Goal: Task Accomplishment & Management: Manage account settings

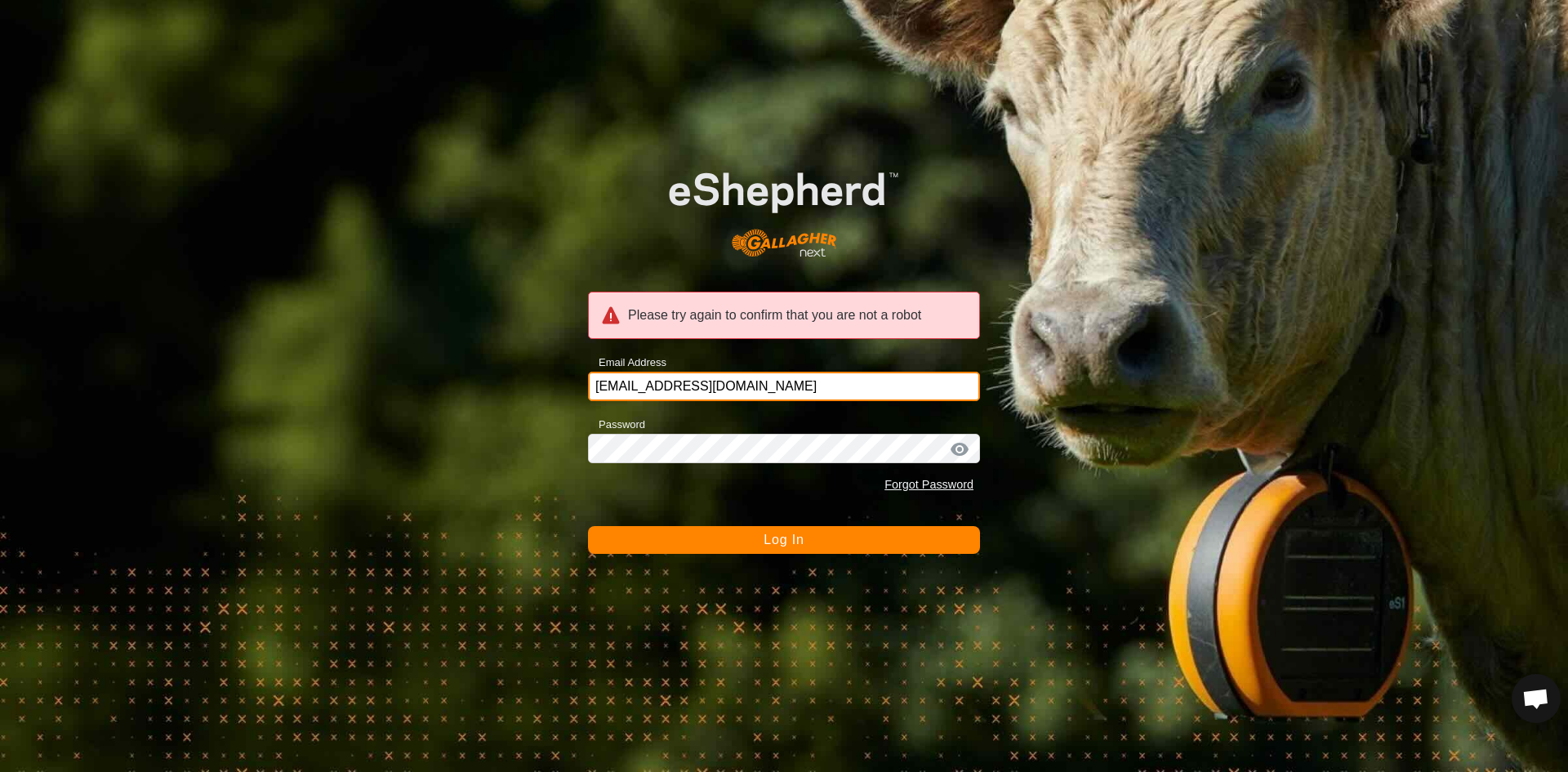
click at [762, 383] on input "maherfarmsllc@gmail.com" at bounding box center [784, 386] width 392 height 29
click at [764, 547] on span "Log In" at bounding box center [783, 540] width 40 height 14
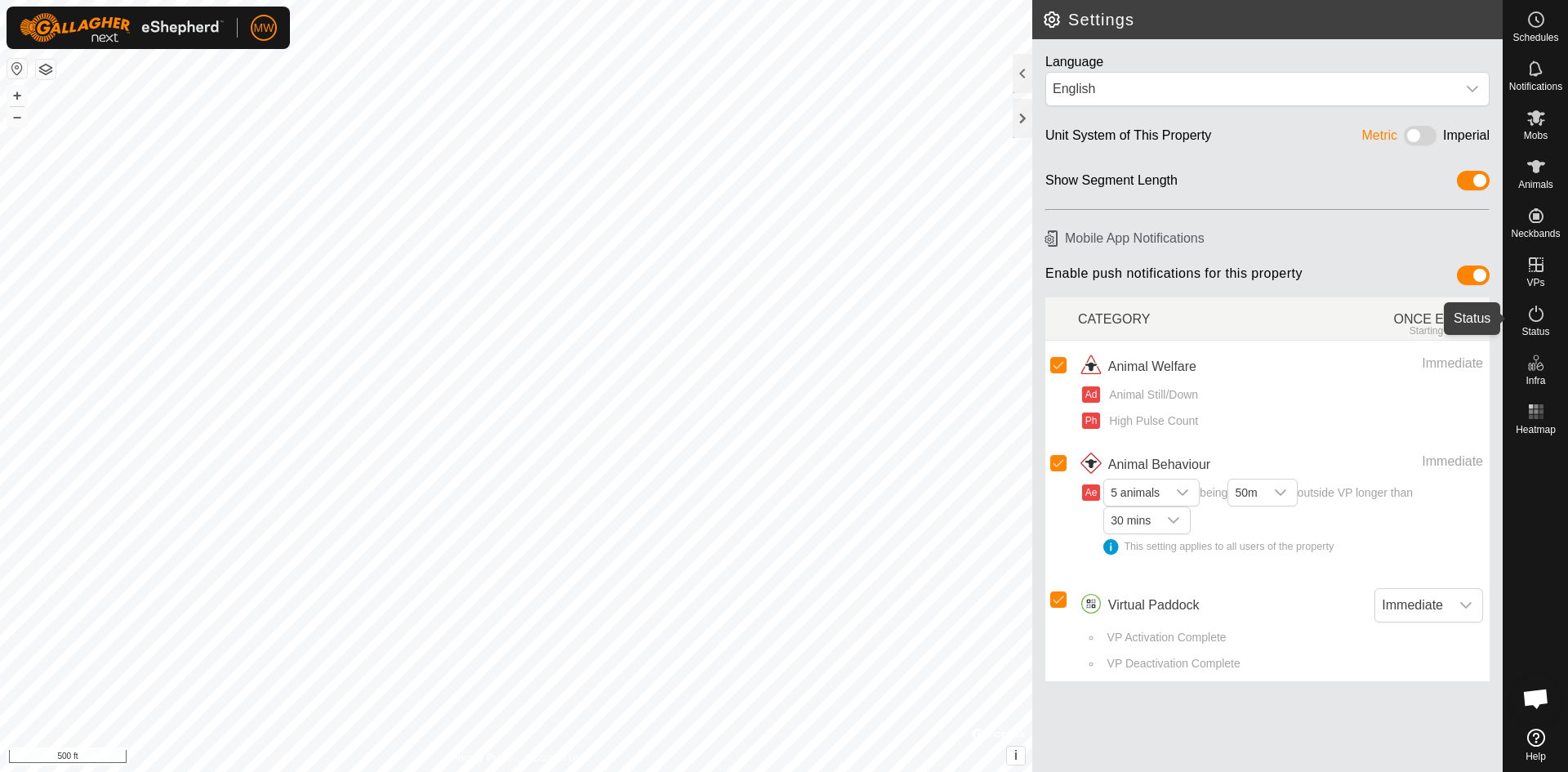
click at [1540, 322] on icon at bounding box center [1536, 314] width 20 height 20
click at [1534, 315] on icon at bounding box center [1536, 314] width 20 height 20
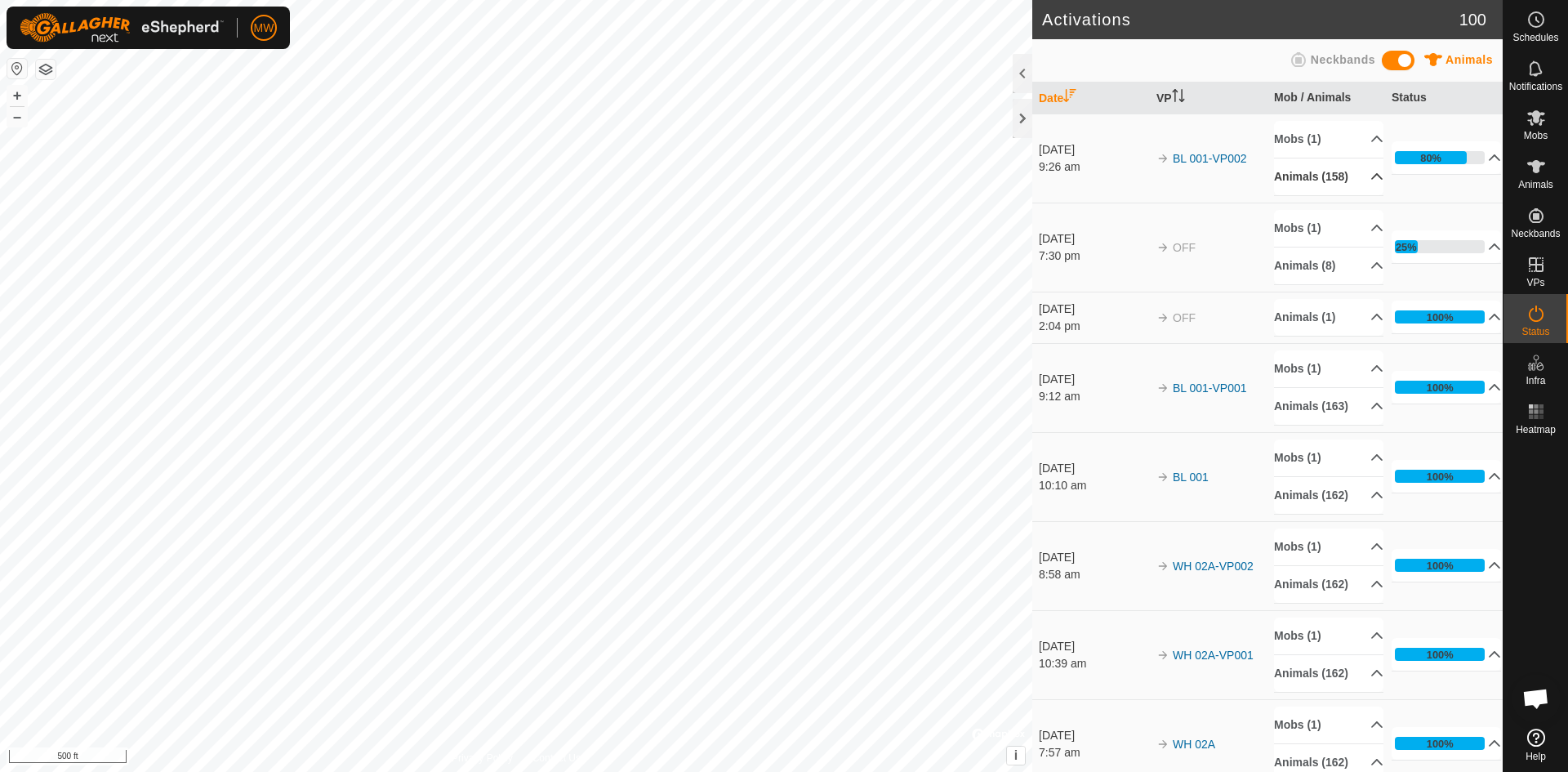
click at [1355, 187] on p-accordion-header "Animals (158)" at bounding box center [1329, 177] width 110 height 37
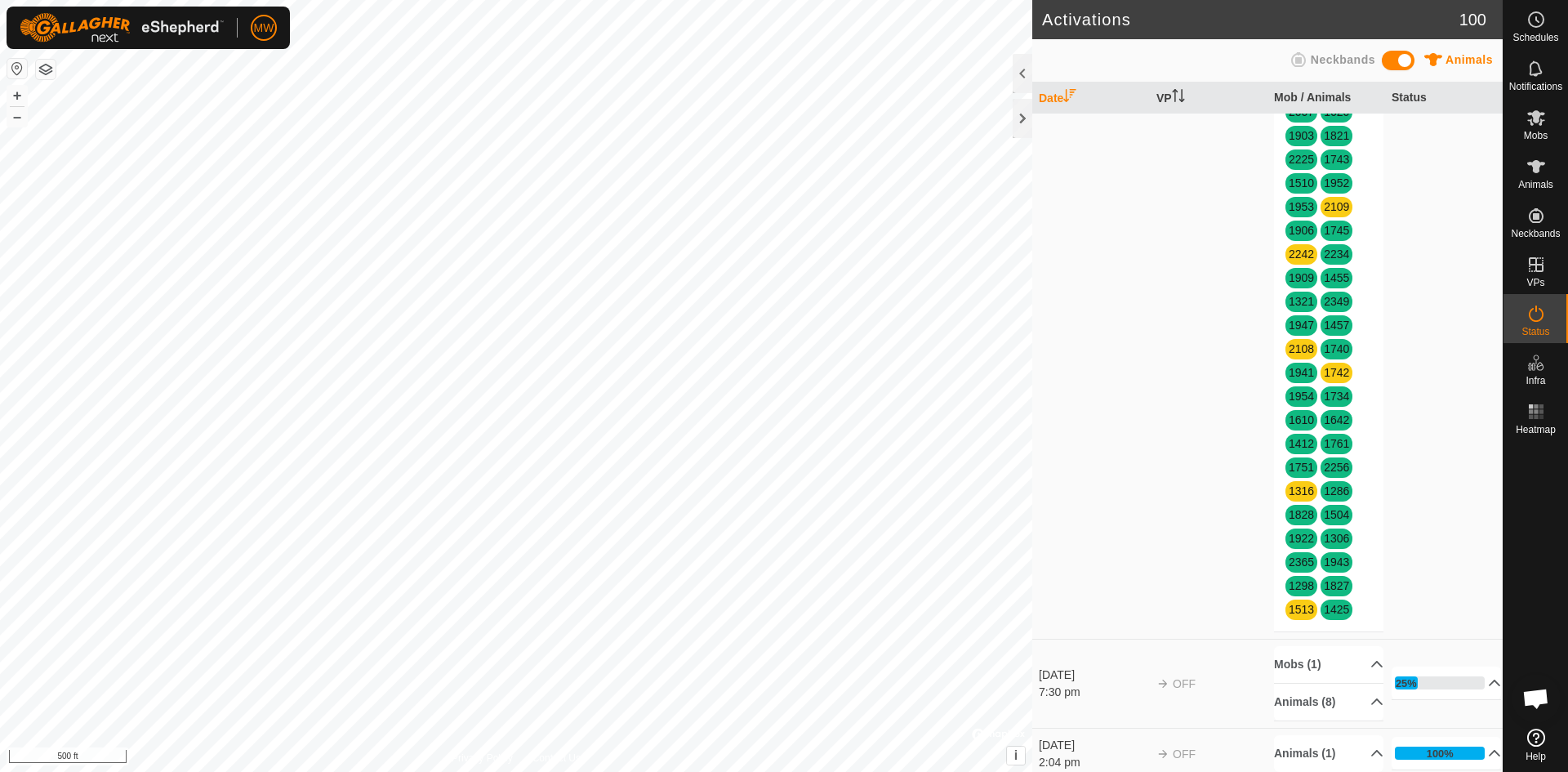
scroll to position [1471, 0]
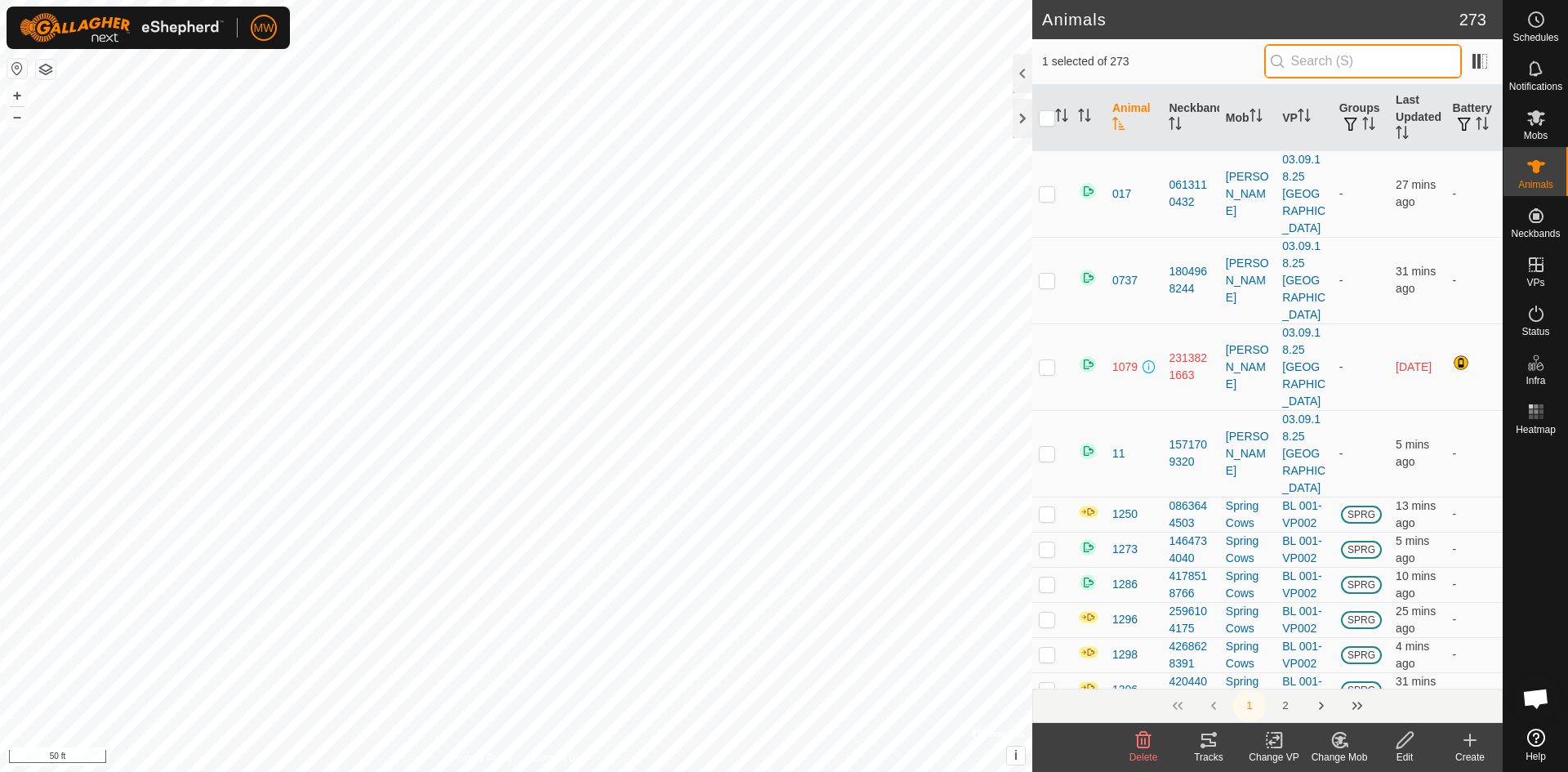
click at [1321, 56] on input "text" at bounding box center [1363, 61] width 197 height 34
type input "2324"
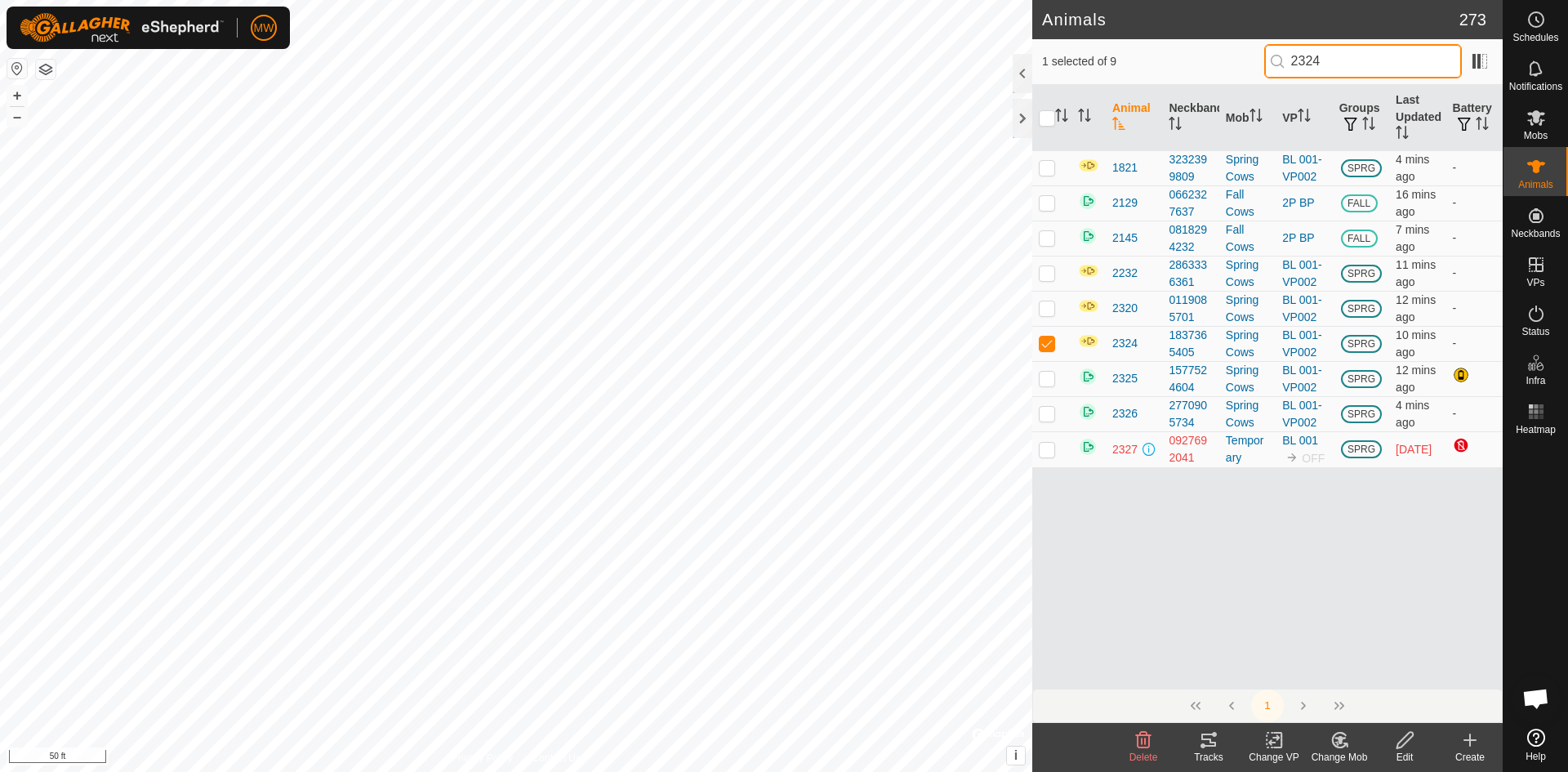
checkbox input "true"
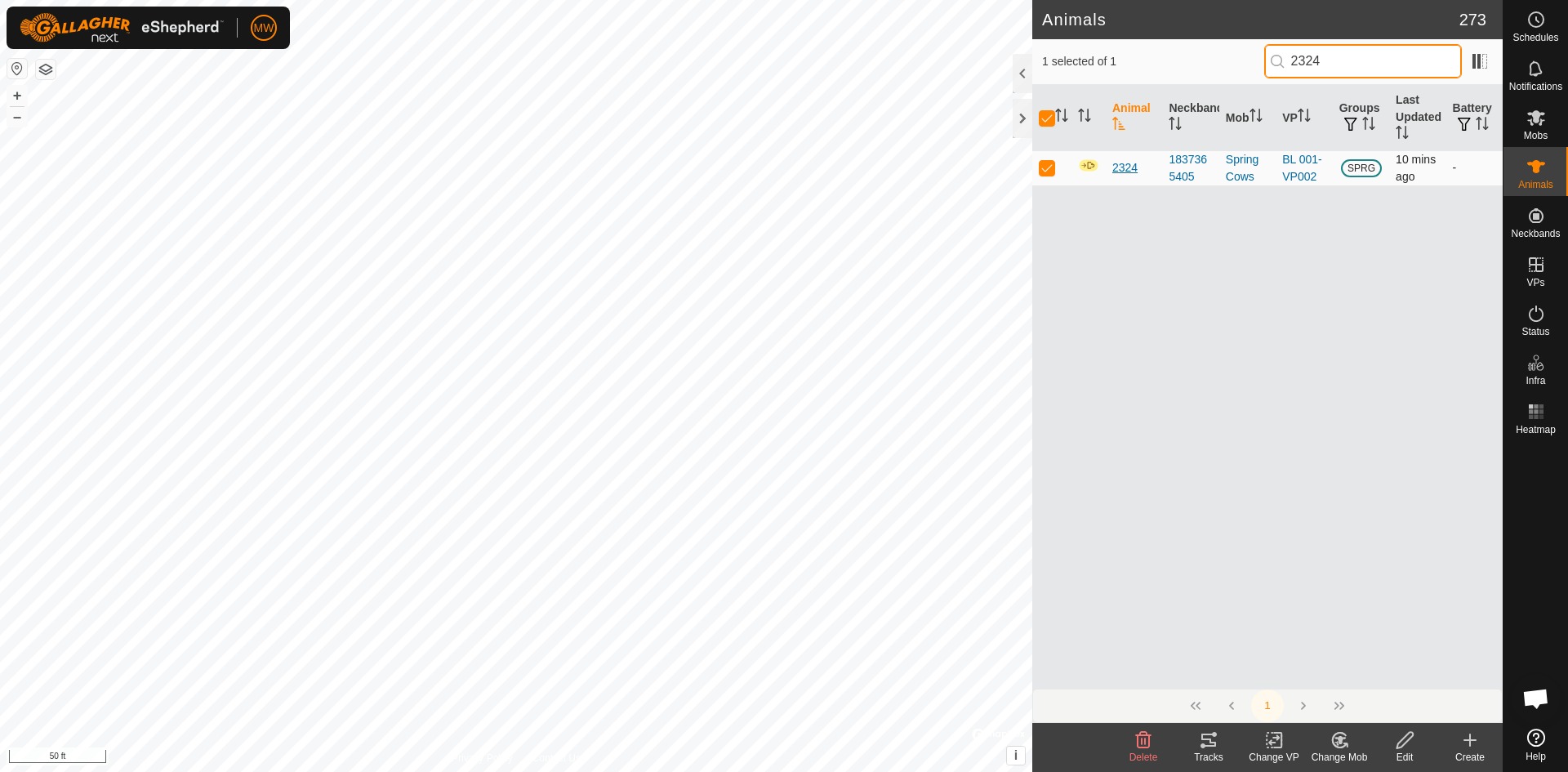
type input "2324"
click at [1126, 170] on span "2324" at bounding box center [1125, 168] width 26 height 17
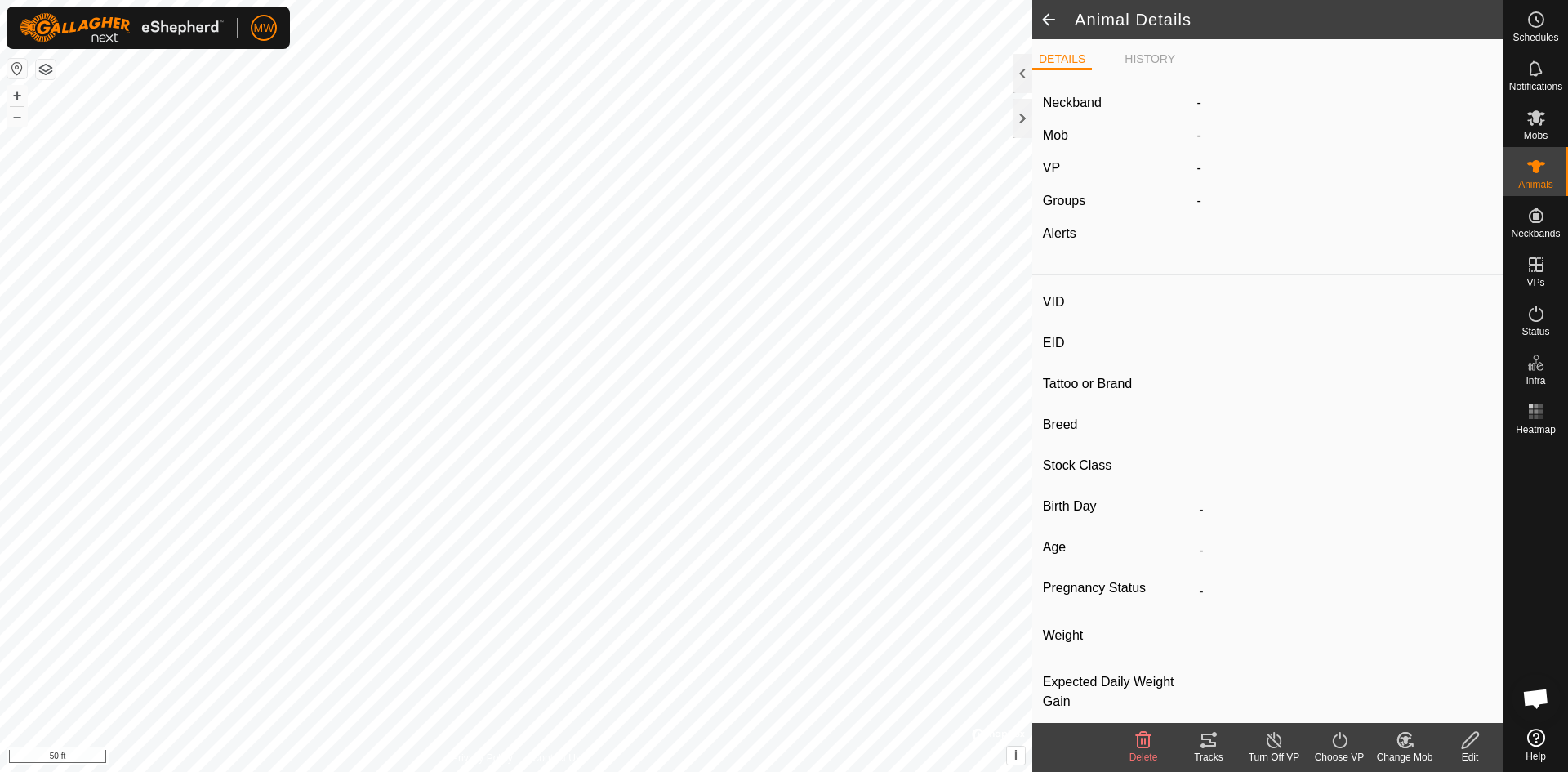
type input "2324"
type input "840003224268396"
type input "-"
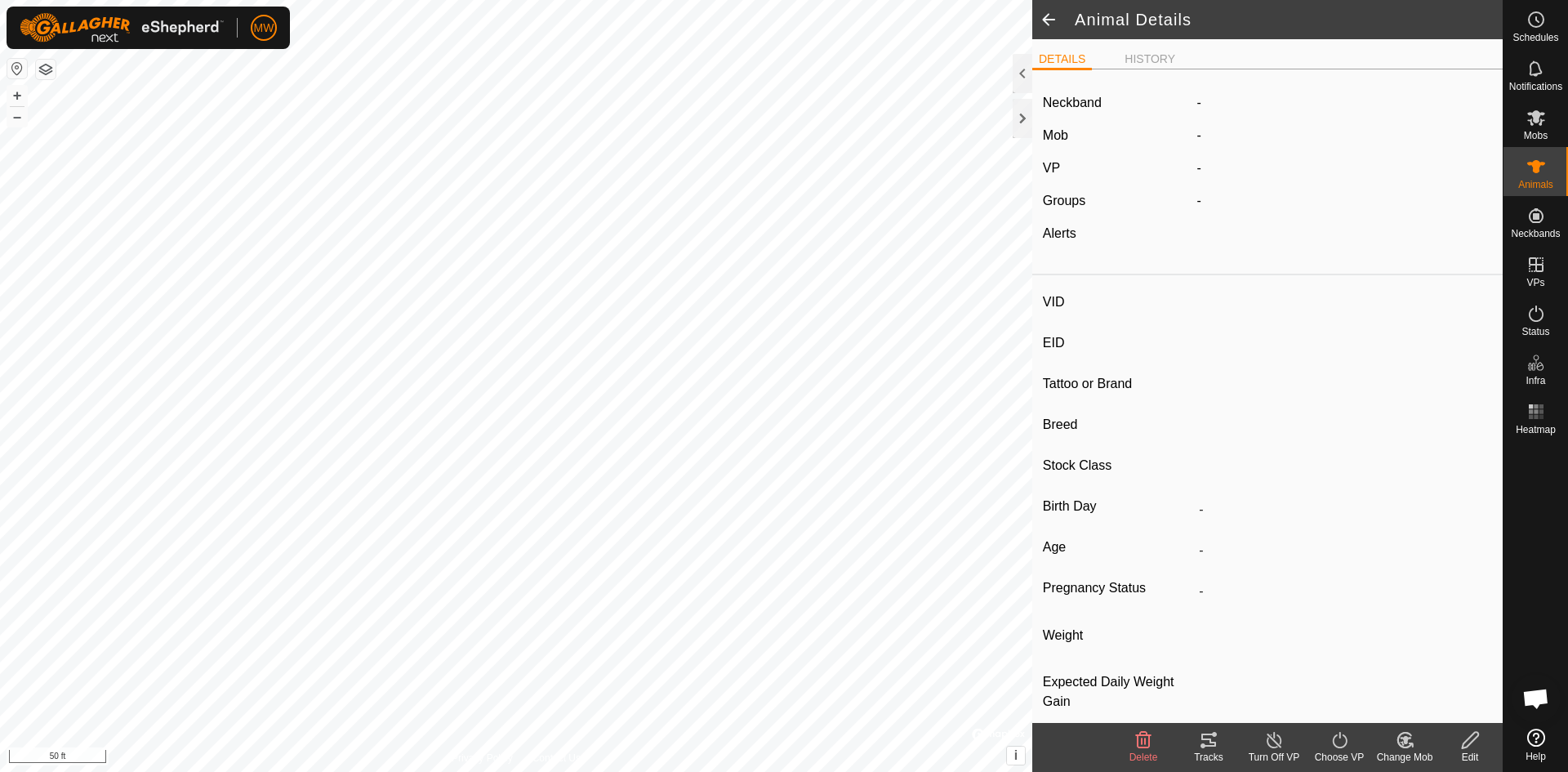
type input "-"
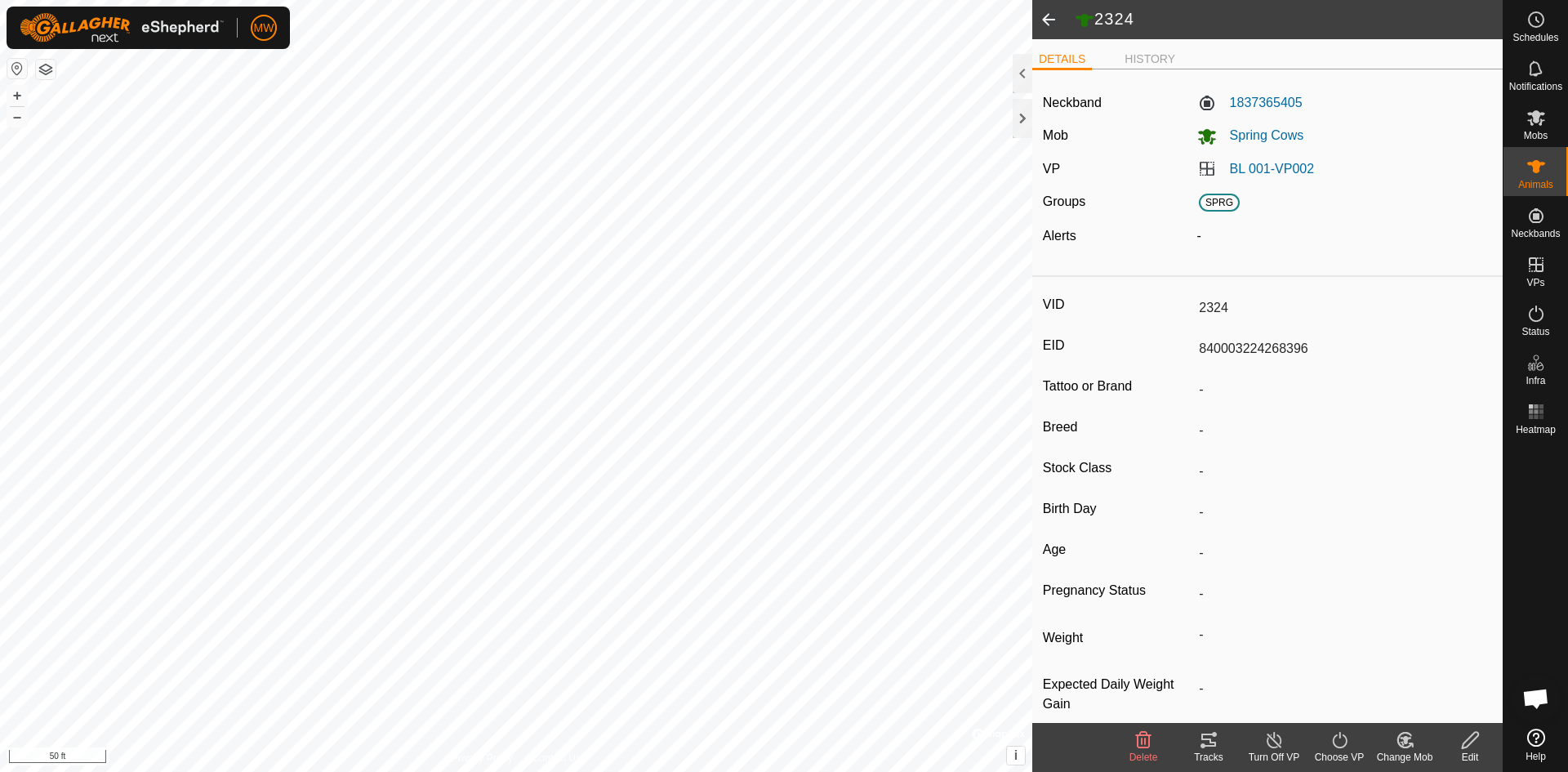
click at [1304, 103] on div "1837365405" at bounding box center [1345, 103] width 309 height 20
click at [1147, 63] on li "HISTORY" at bounding box center [1150, 61] width 64 height 20
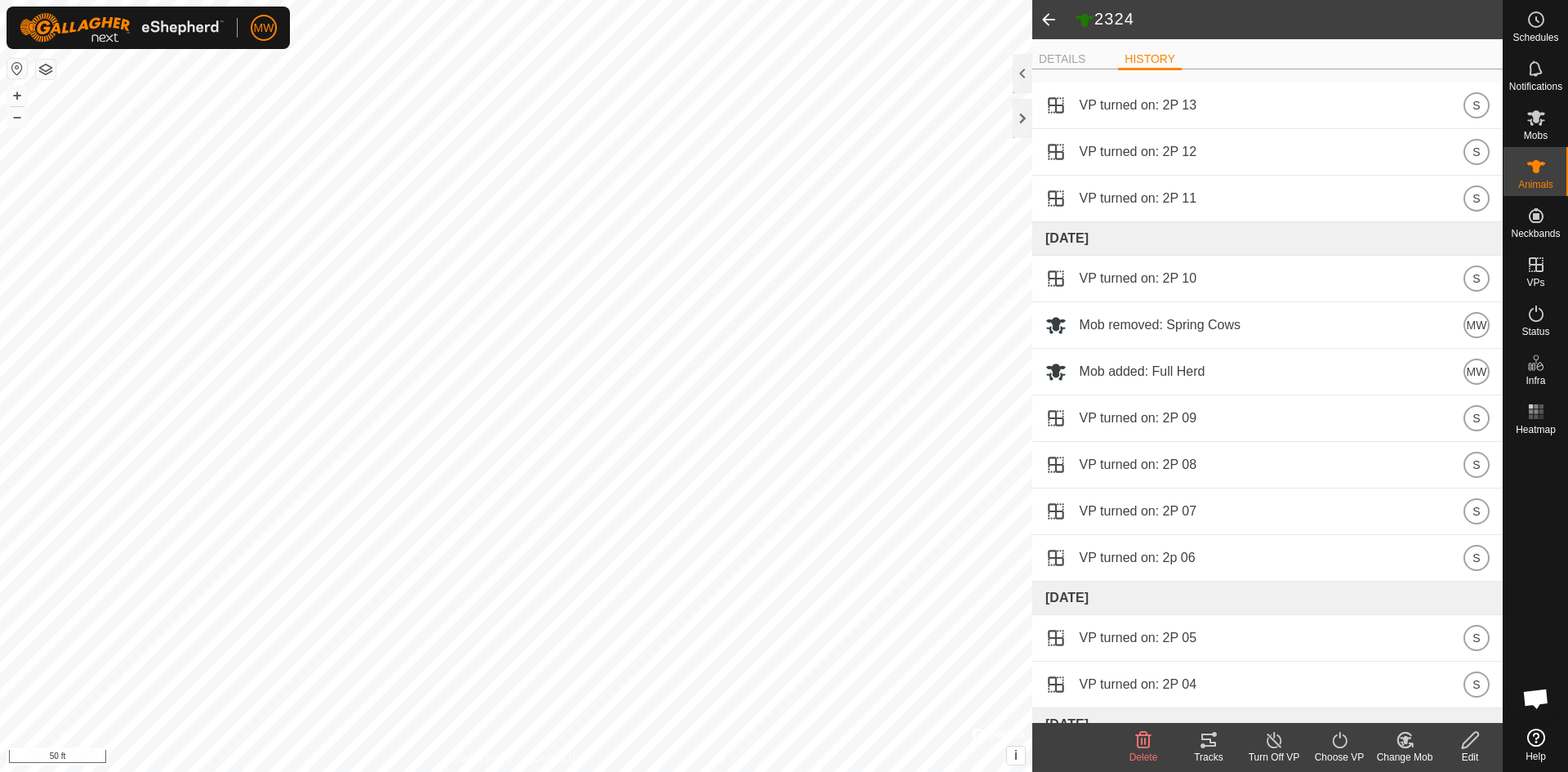
scroll to position [8568, 0]
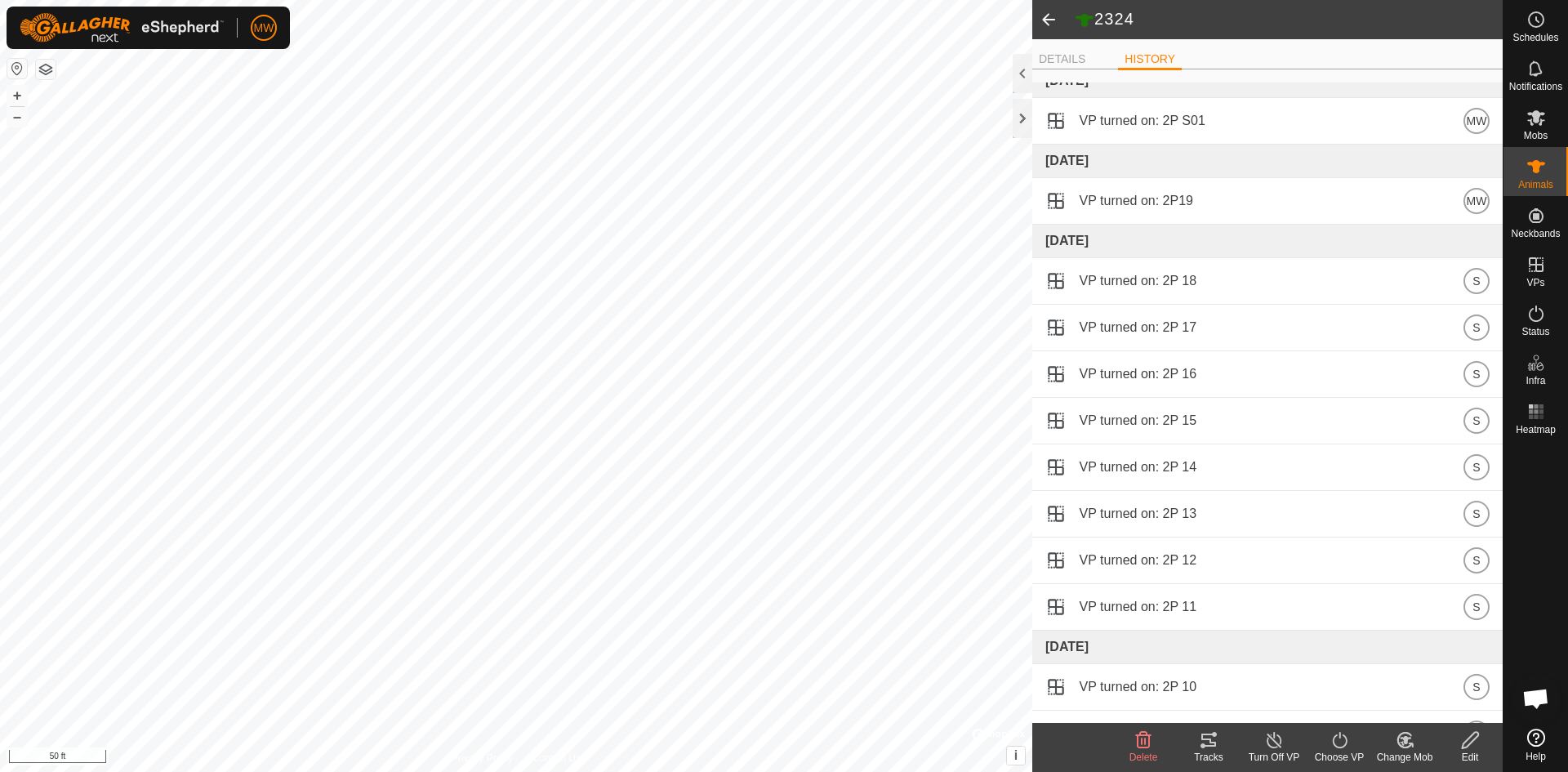
click at [1053, 17] on span at bounding box center [1048, 19] width 32 height 39
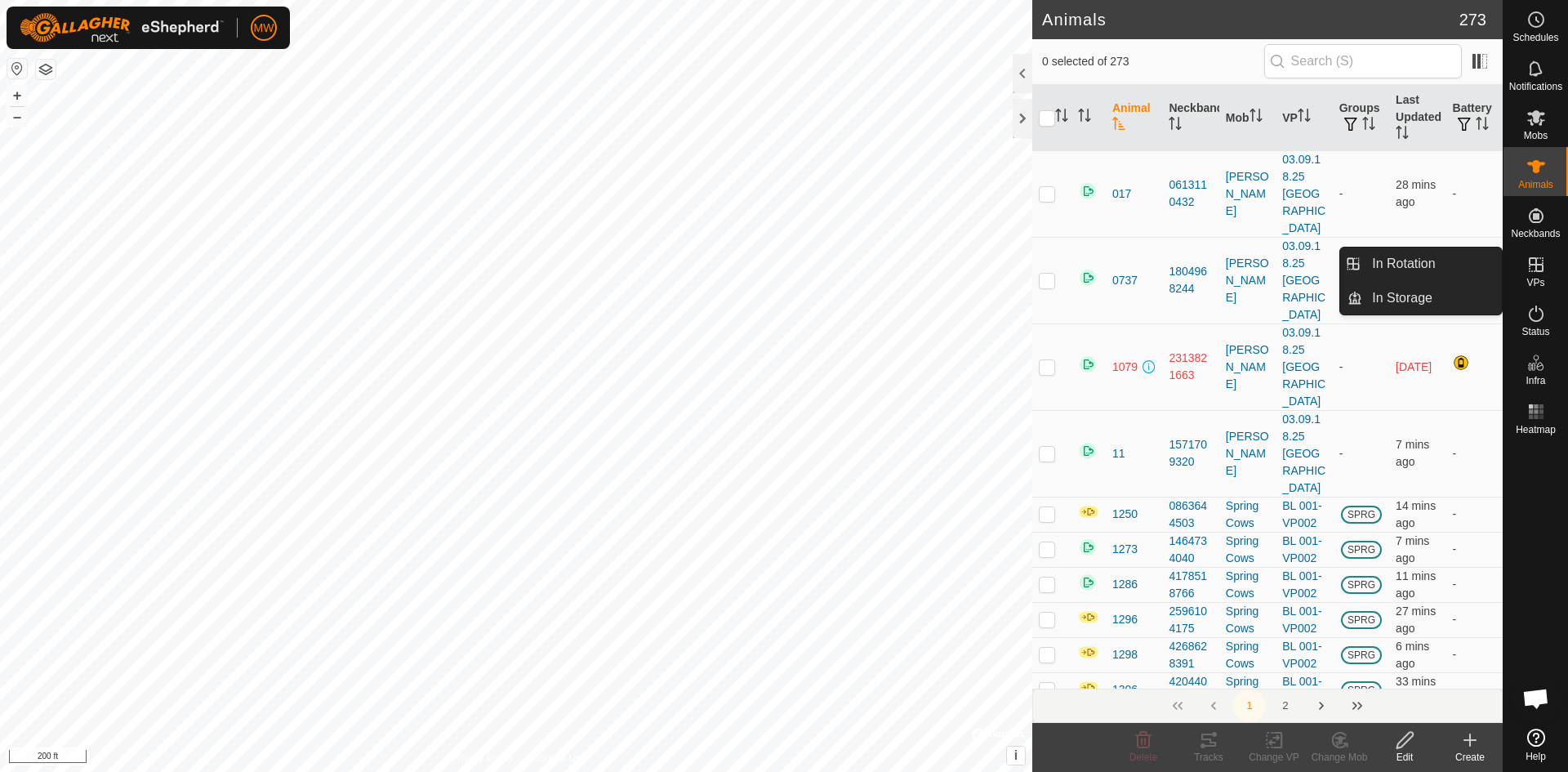
click at [1531, 271] on icon at bounding box center [1536, 265] width 20 height 20
click at [1428, 259] on link "In Rotation" at bounding box center [1432, 263] width 139 height 32
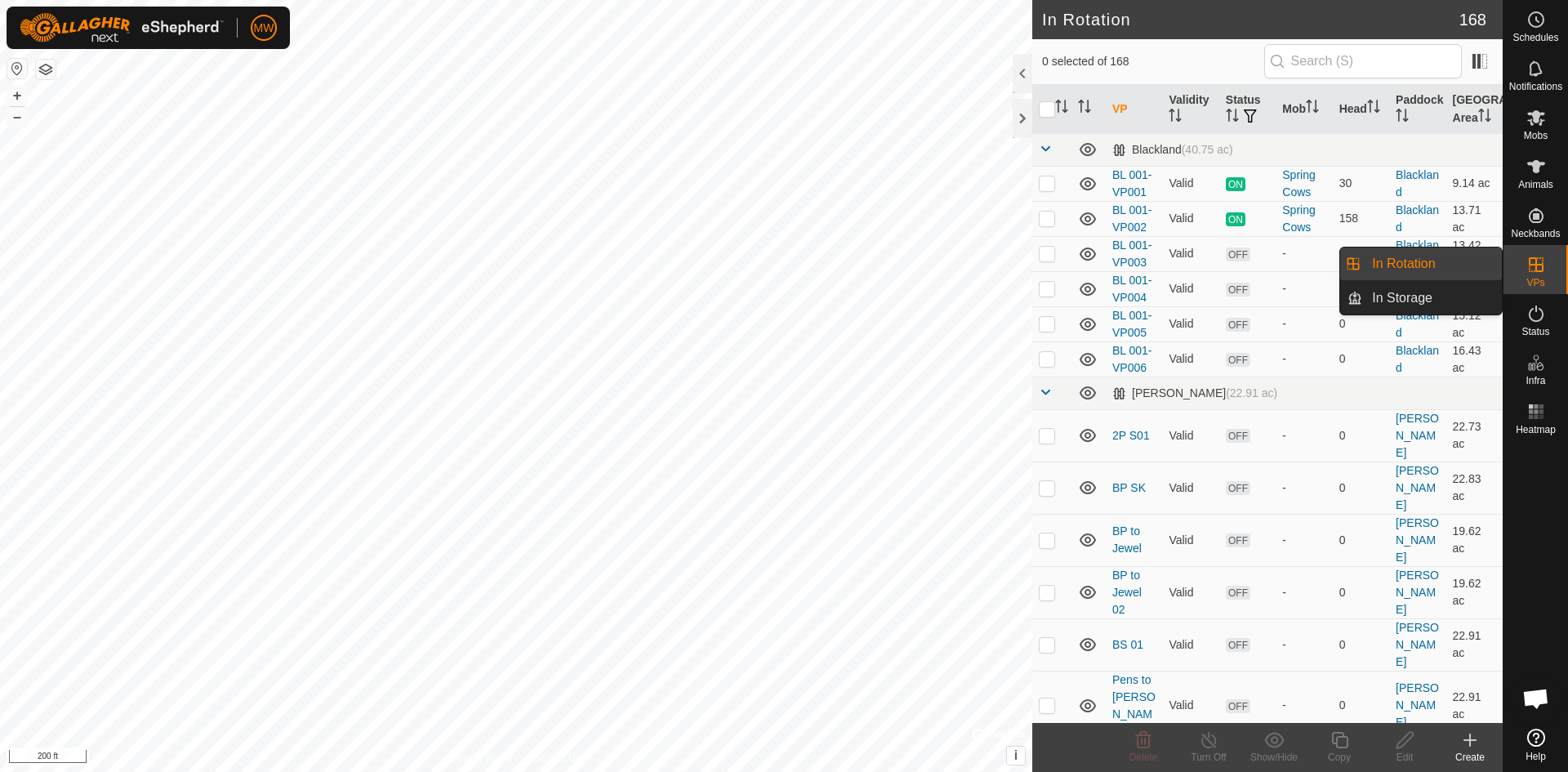
click at [1402, 261] on link "In Rotation" at bounding box center [1432, 263] width 139 height 32
click at [1448, 304] on link "In Storage" at bounding box center [1432, 298] width 139 height 32
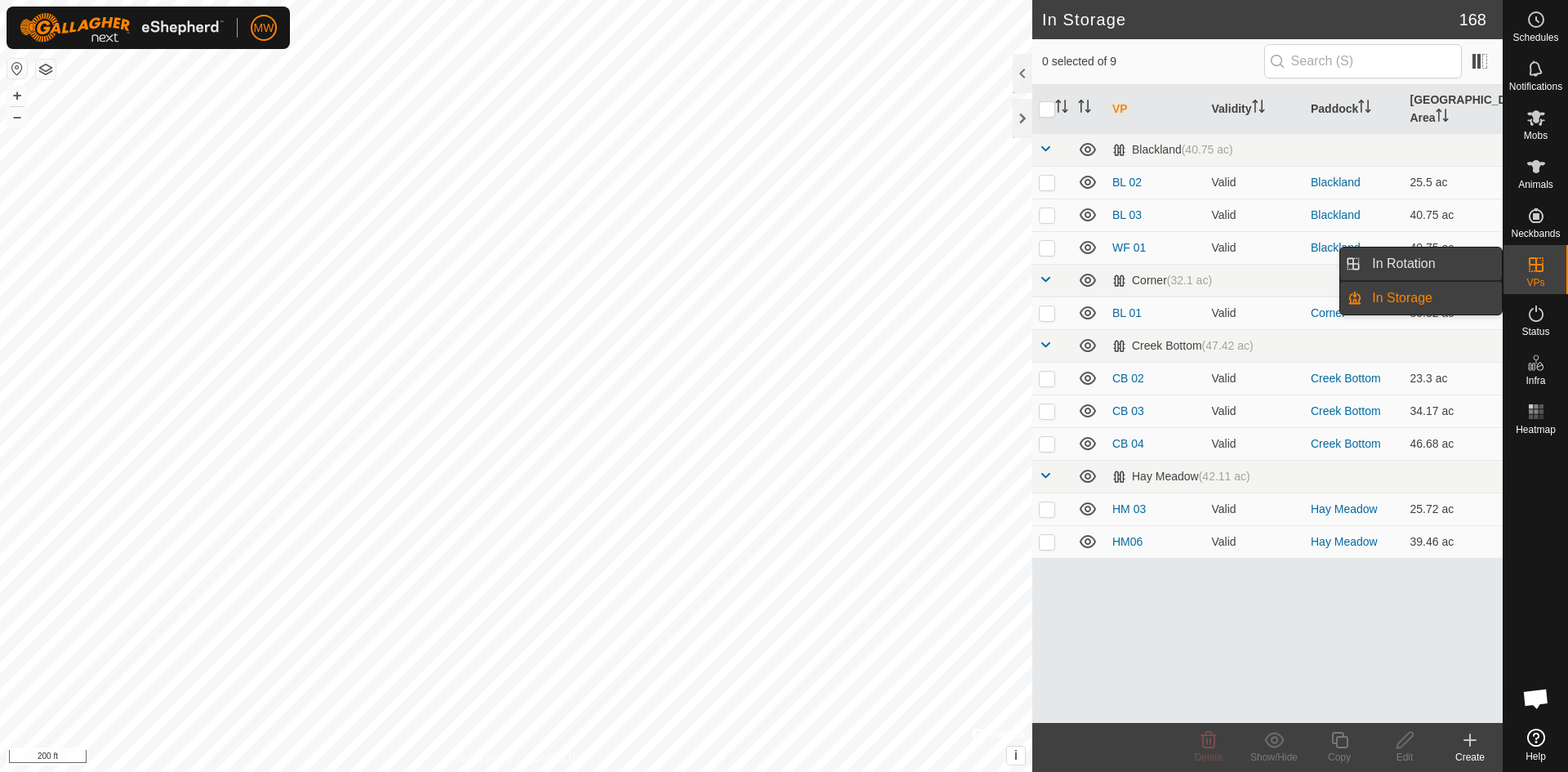
click at [1405, 263] on link "In Rotation" at bounding box center [1432, 263] width 139 height 32
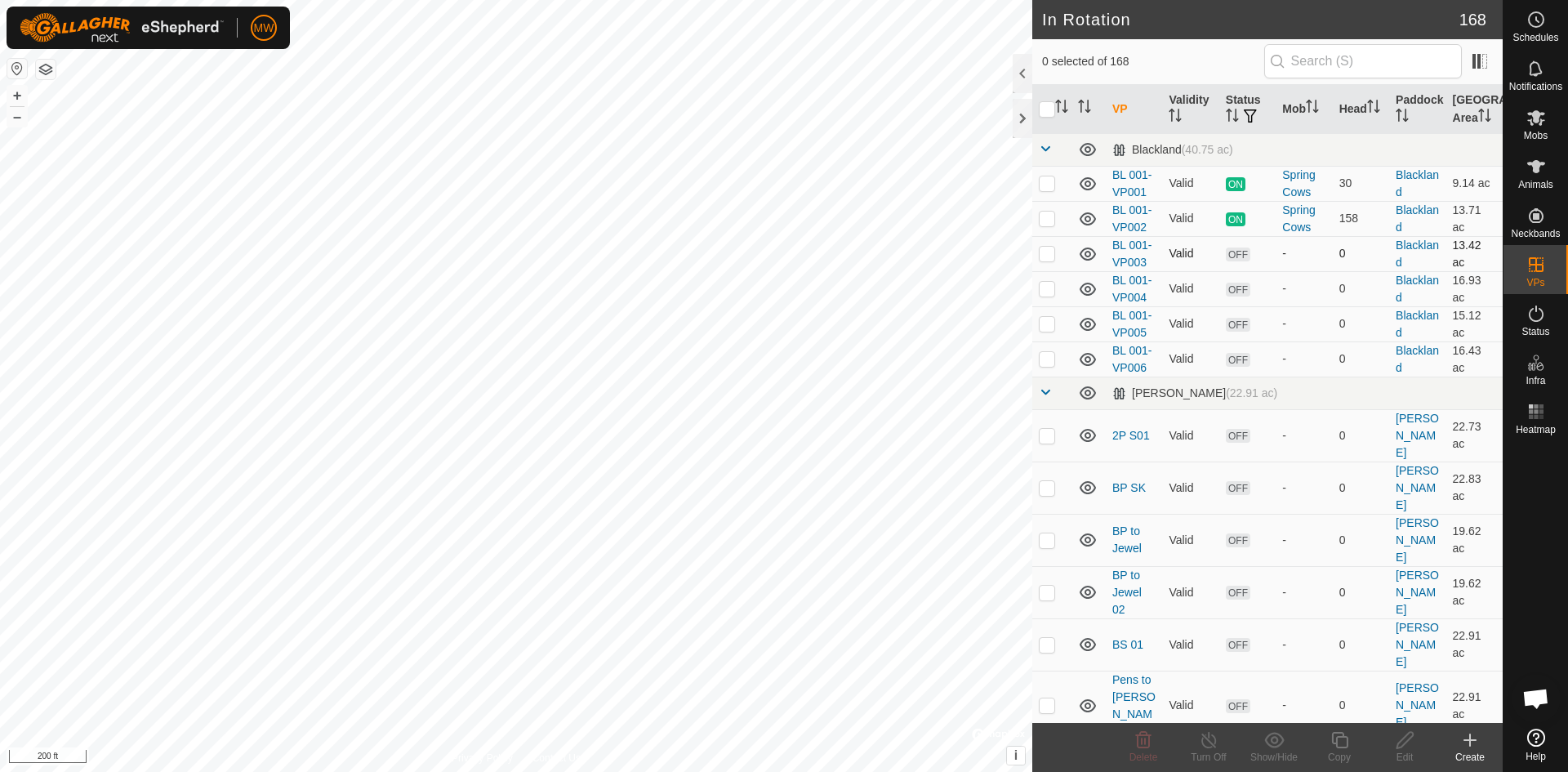
click at [1045, 251] on p-checkbox at bounding box center [1047, 253] width 17 height 13
checkbox input "true"
click at [1053, 289] on p-checkbox at bounding box center [1047, 289] width 17 height 13
drag, startPoint x: 1051, startPoint y: 290, endPoint x: 1049, endPoint y: 280, distance: 10.2
click at [1051, 290] on p-checkbox at bounding box center [1047, 289] width 17 height 13
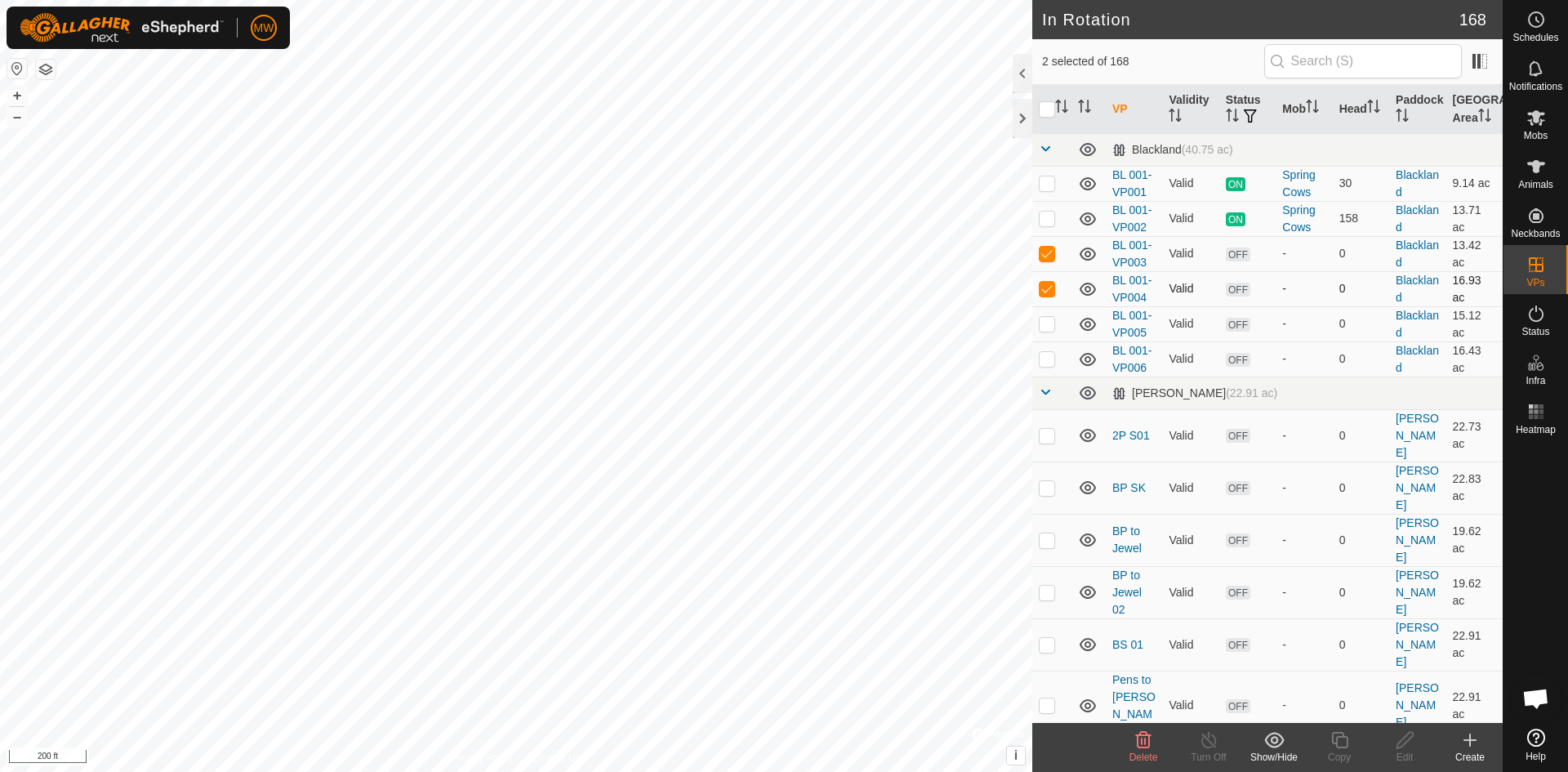
checkbox input "false"
click at [1047, 249] on p-checkbox at bounding box center [1047, 253] width 17 height 13
checkbox input "false"
